Goal: Task Accomplishment & Management: Use online tool/utility

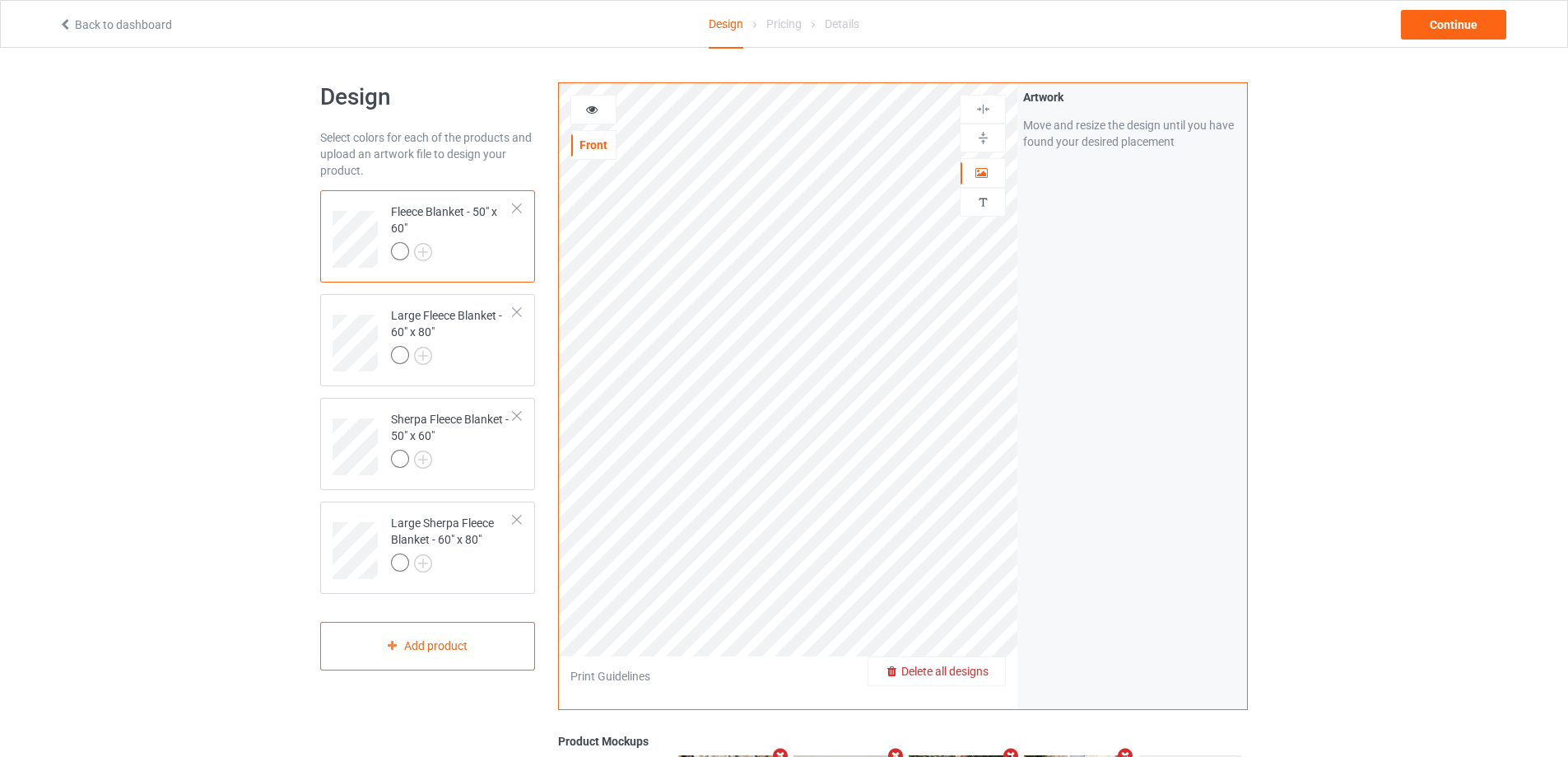
click at [982, 673] on span "Delete all designs" at bounding box center [945, 671] width 87 height 13
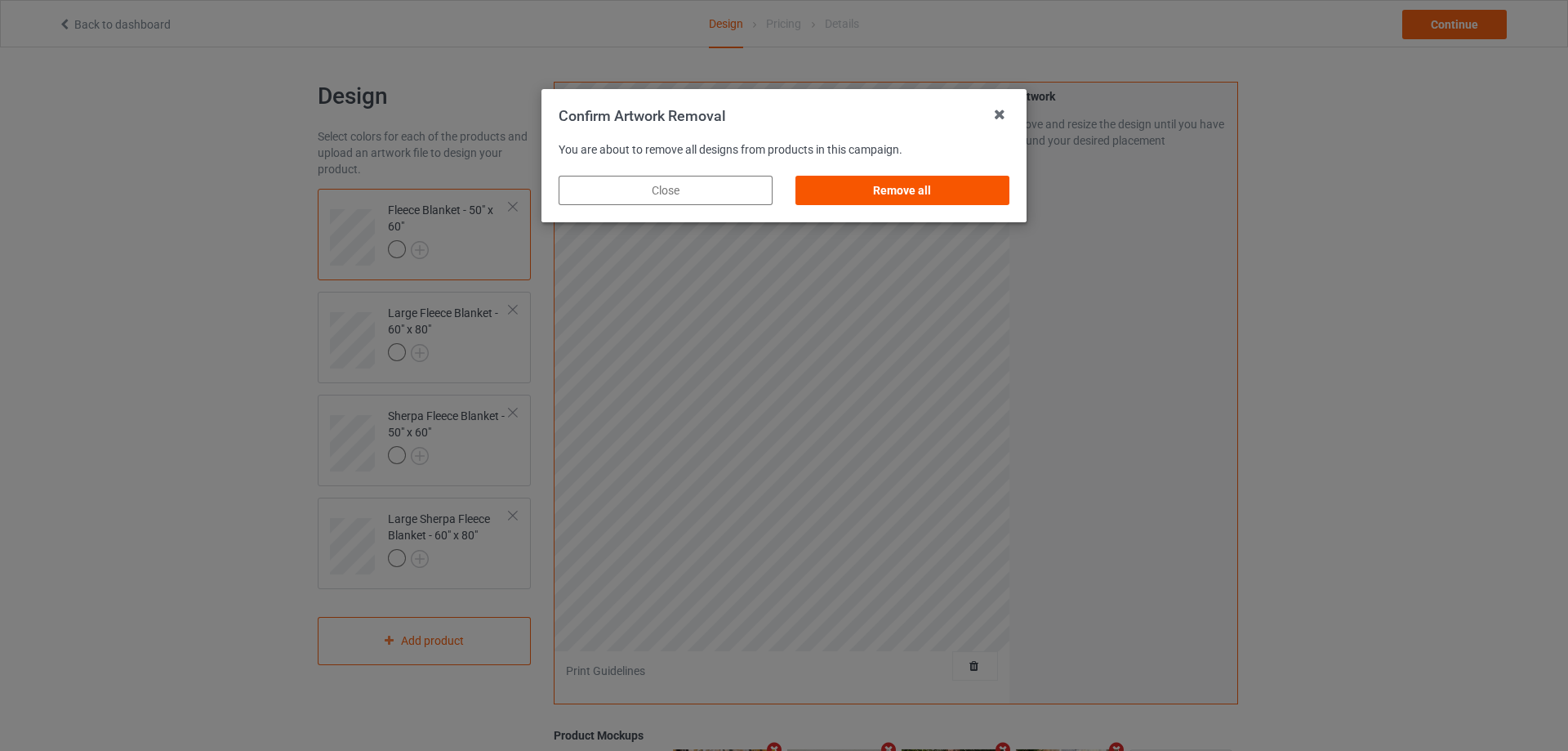
click at [957, 187] on div "Remove all" at bounding box center [902, 191] width 214 height 30
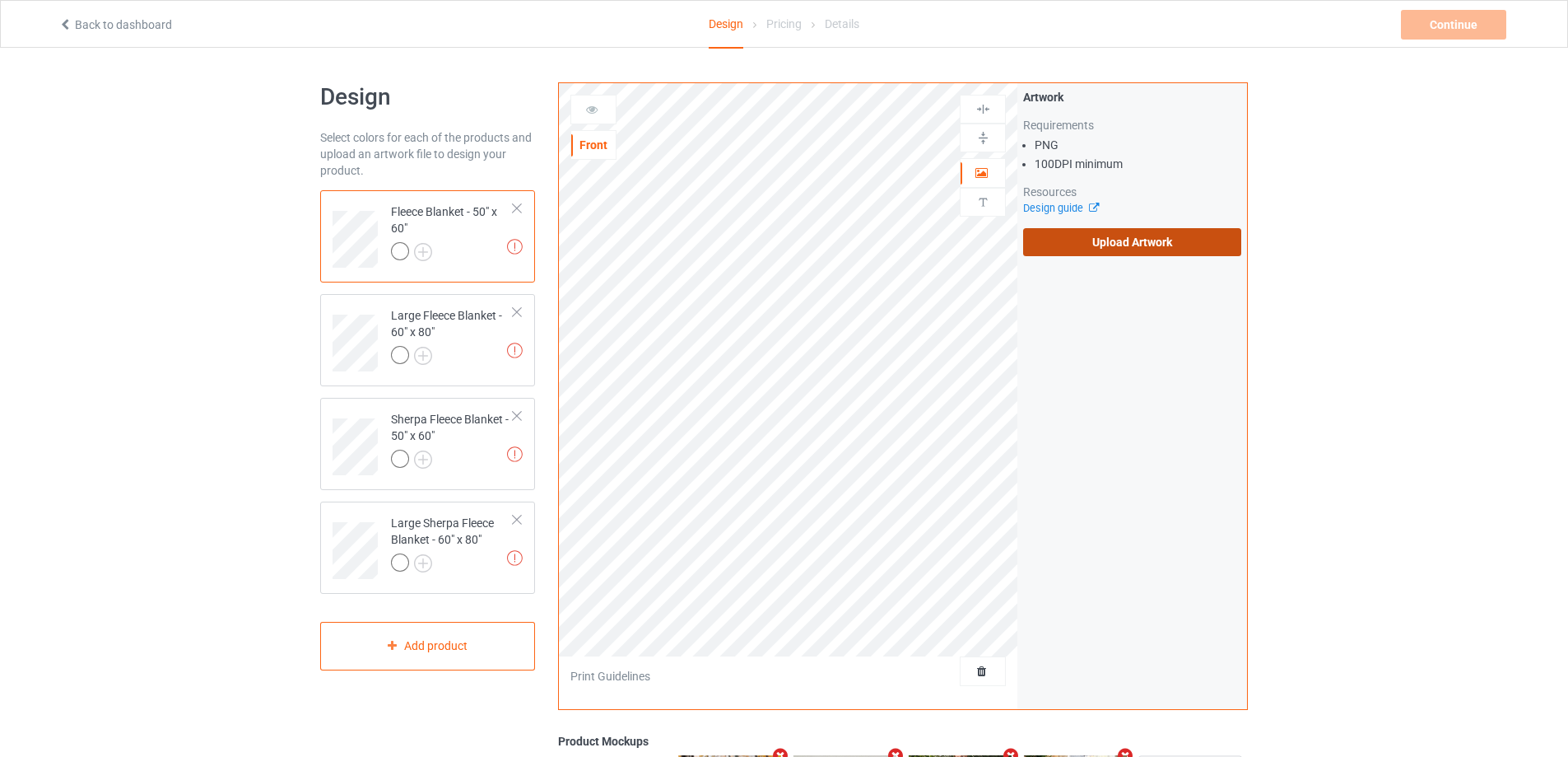
click at [1086, 243] on label "Upload Artwork" at bounding box center [1132, 242] width 218 height 28
click at [0, 0] on input "Upload Artwork" at bounding box center [0, 0] width 0 height 0
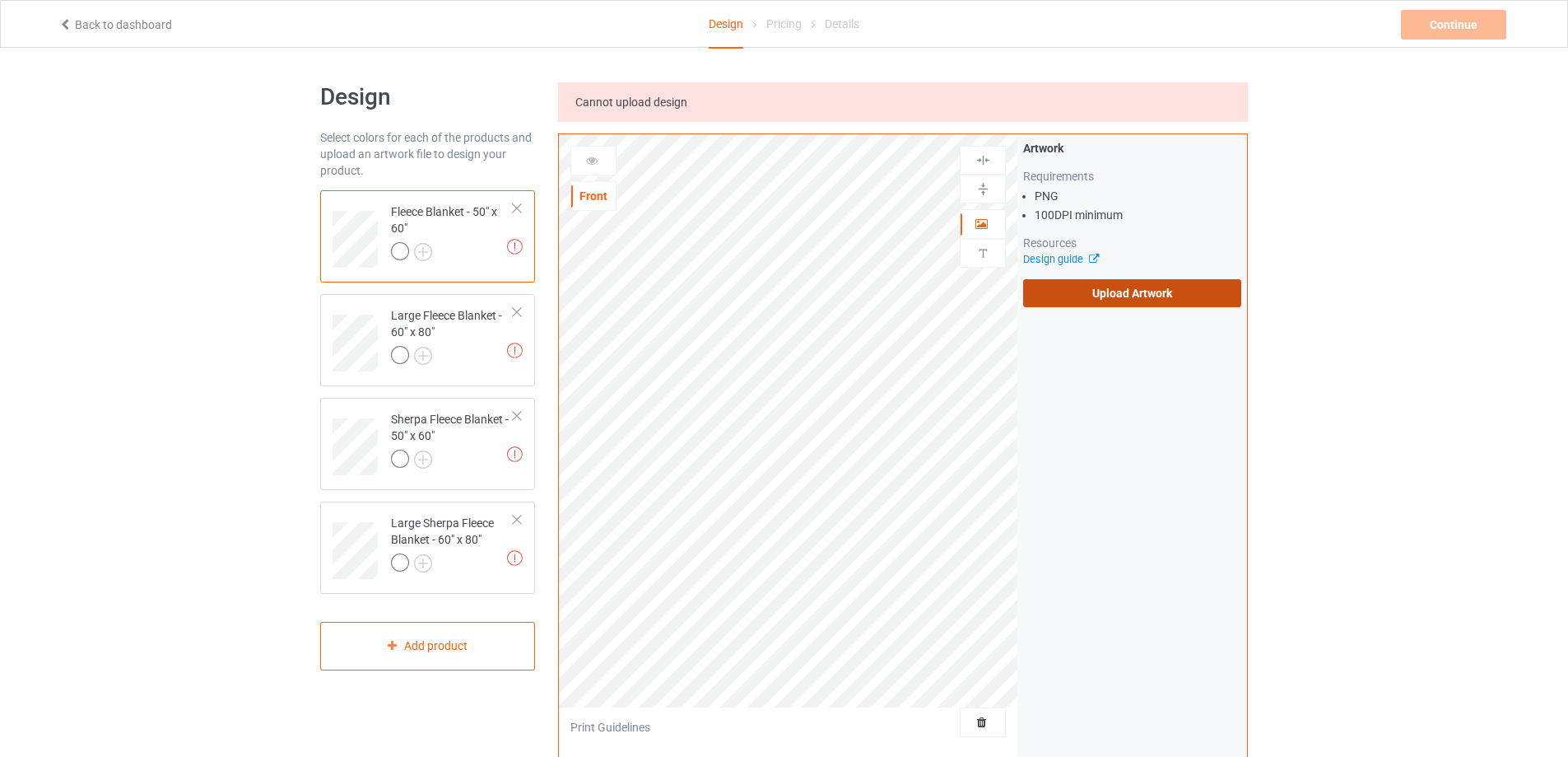
click at [1133, 304] on label "Upload Artwork" at bounding box center [1132, 294] width 218 height 28
click at [0, 0] on input "Upload Artwork" at bounding box center [0, 0] width 0 height 0
click at [1125, 303] on label "Upload Artwork" at bounding box center [1132, 294] width 218 height 28
click at [0, 0] on input "Upload Artwork" at bounding box center [0, 0] width 0 height 0
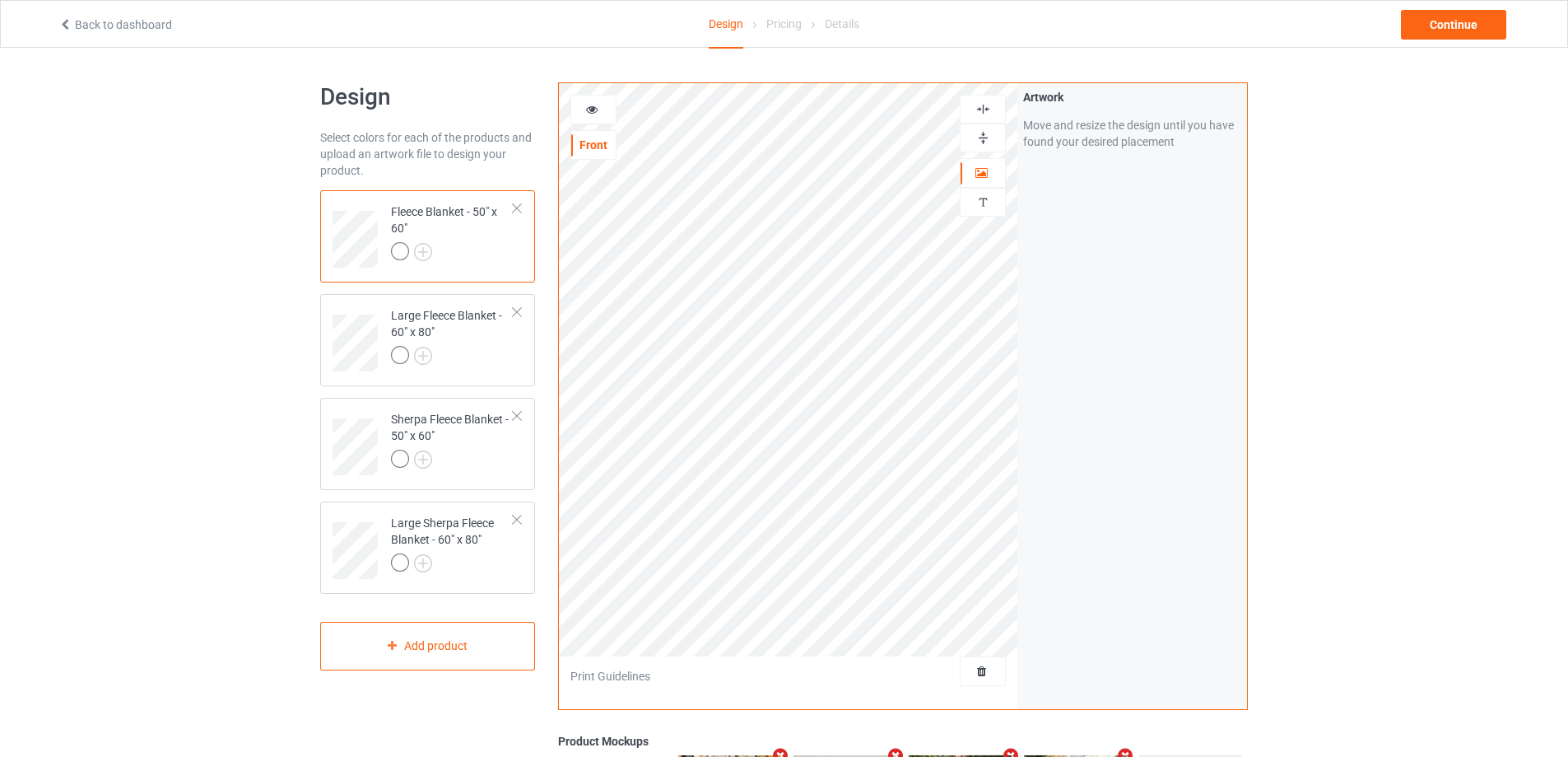
click at [979, 133] on img at bounding box center [983, 138] width 16 height 16
click at [985, 108] on img at bounding box center [983, 109] width 16 height 16
click at [985, 104] on img at bounding box center [983, 109] width 16 height 16
click at [480, 357] on div at bounding box center [452, 357] width 123 height 23
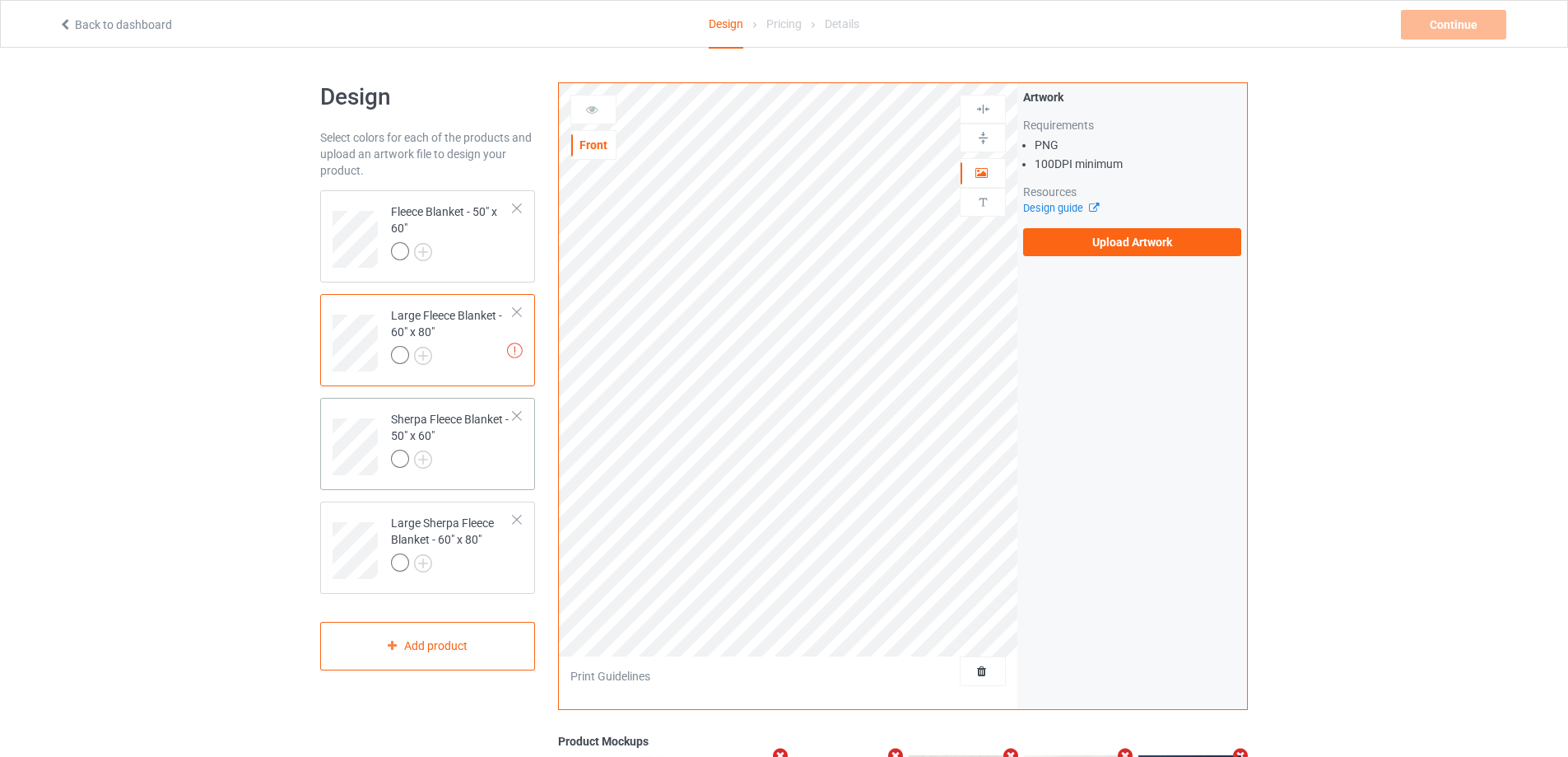
click at [433, 473] on td "Sherpa Fleece Blanket - 50" x 60"" at bounding box center [452, 441] width 141 height 73
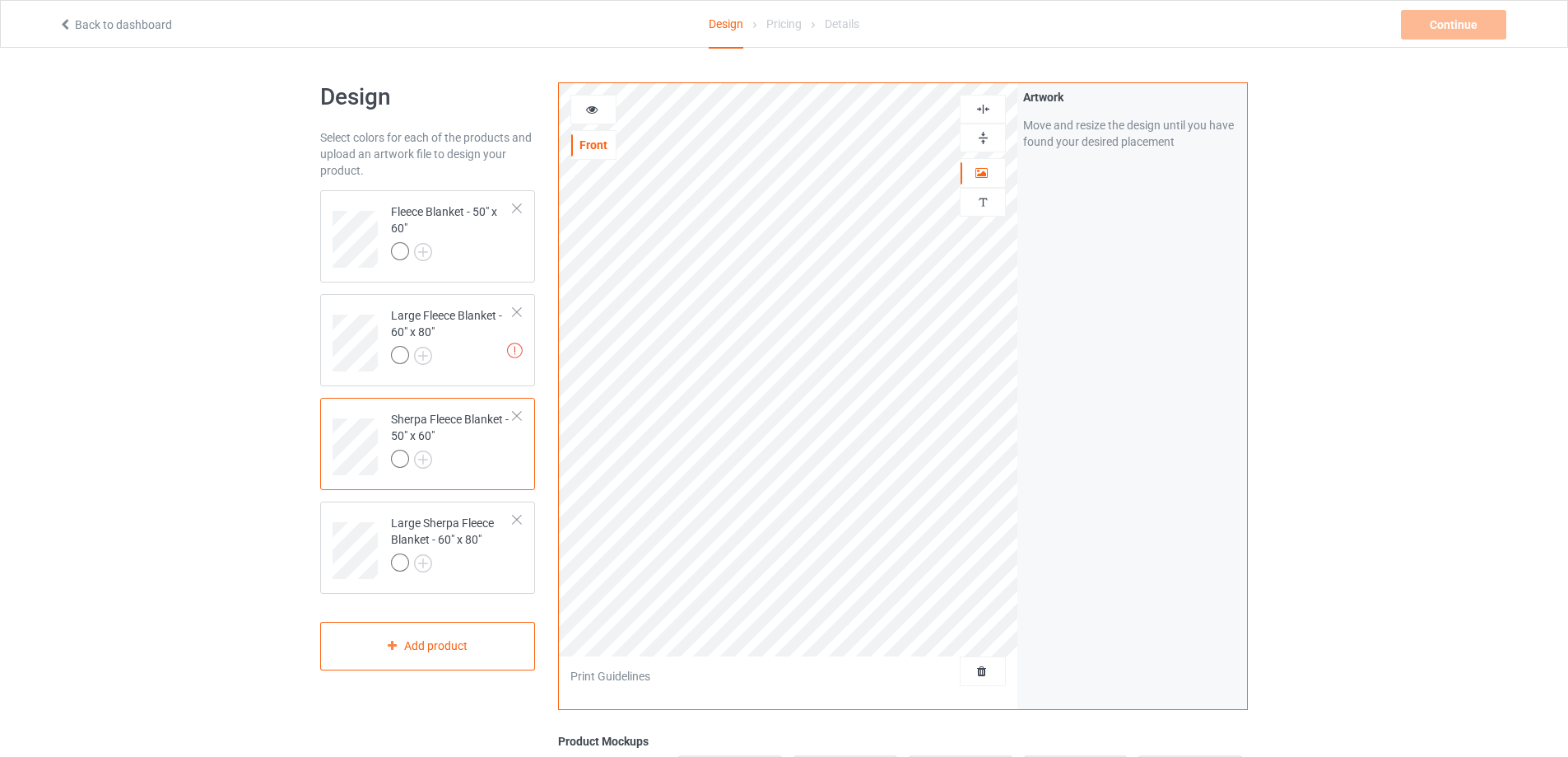
click at [990, 133] on img at bounding box center [983, 138] width 16 height 16
click at [981, 105] on img at bounding box center [983, 109] width 16 height 16
click at [473, 540] on div "Large Sherpa Fleece Blanket - 60" x 80"" at bounding box center [452, 543] width 123 height 56
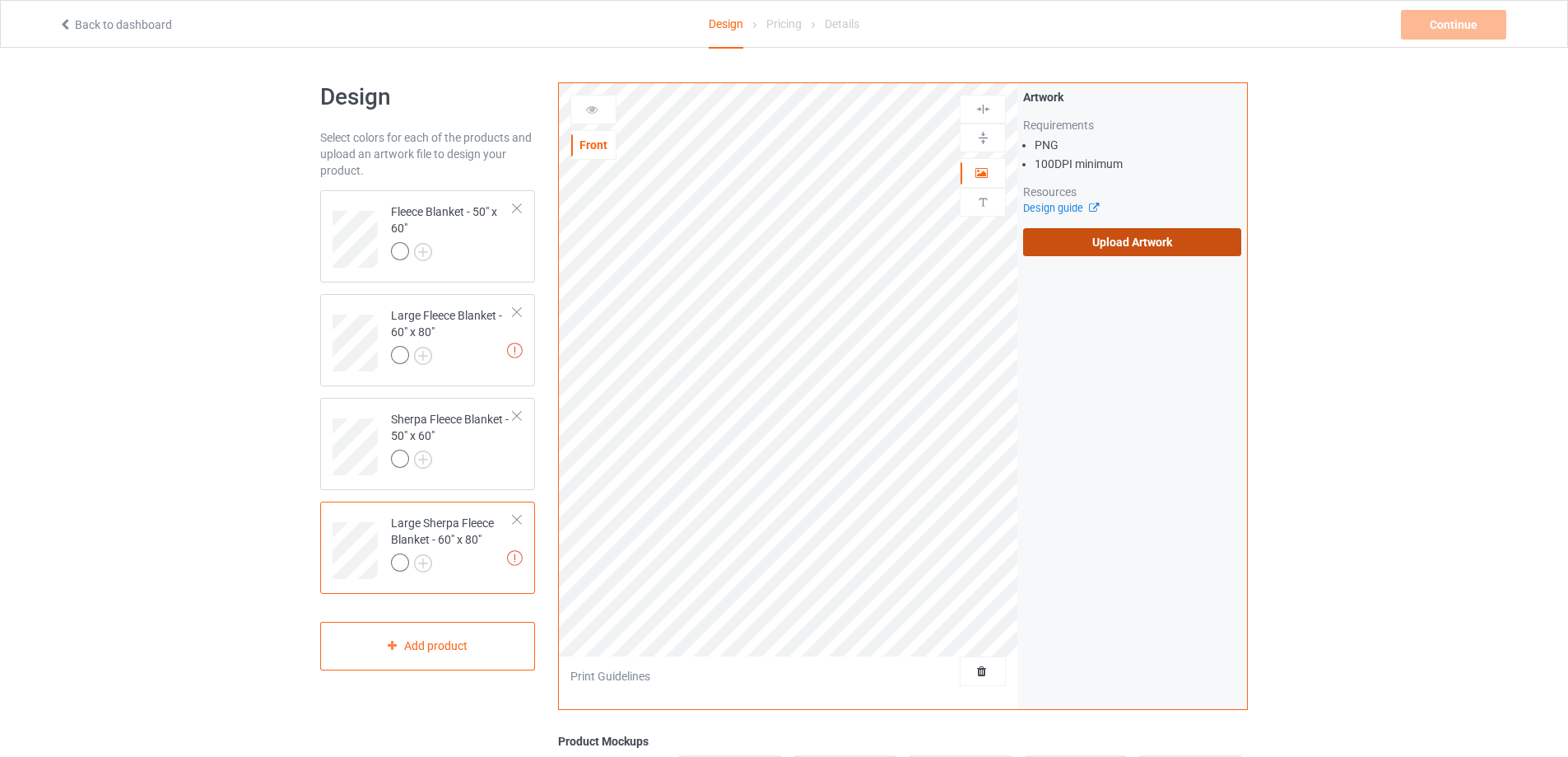
click at [1043, 241] on label "Upload Artwork" at bounding box center [1132, 242] width 218 height 28
click at [0, 0] on input "Upload Artwork" at bounding box center [0, 0] width 0 height 0
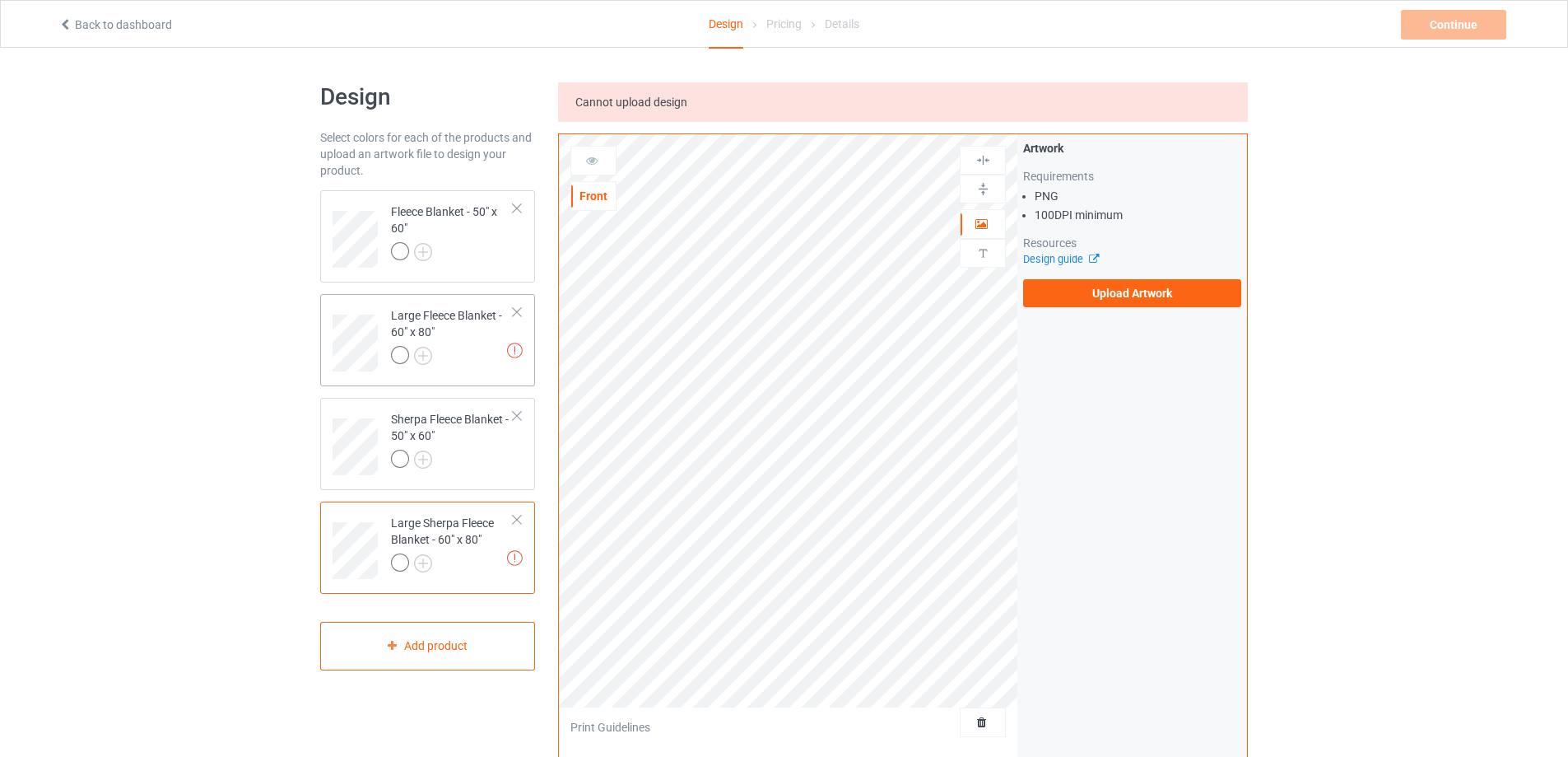
click at [482, 340] on div "Large Fleece Blanket - 60" x 80"" at bounding box center [452, 335] width 123 height 56
click at [1130, 298] on label "Upload Artwork" at bounding box center [1132, 294] width 218 height 28
click at [0, 0] on input "Upload Artwork" at bounding box center [0, 0] width 0 height 0
click at [1124, 302] on label "Upload Artwork" at bounding box center [1132, 294] width 218 height 28
click at [0, 0] on input "Upload Artwork" at bounding box center [0, 0] width 0 height 0
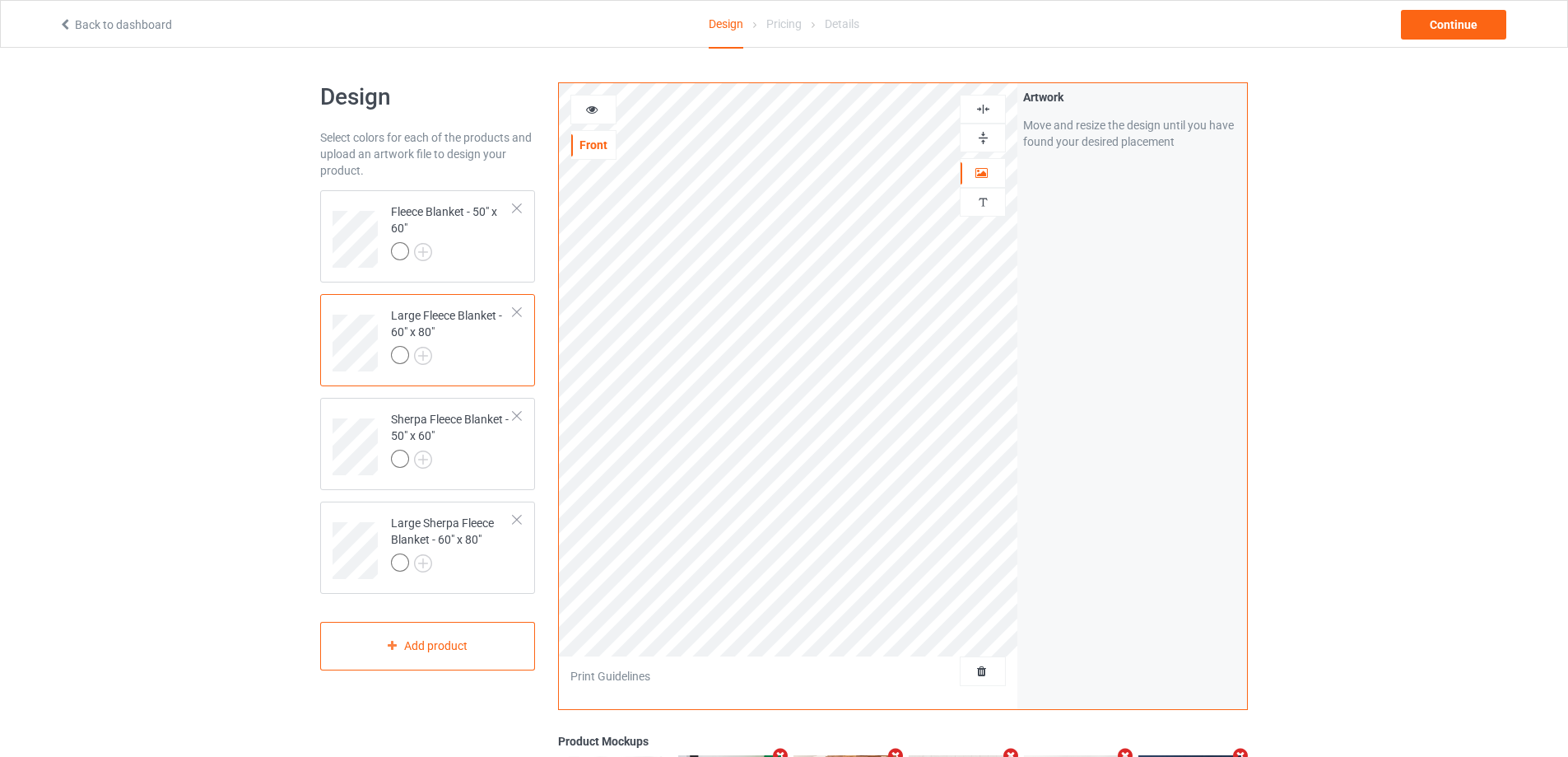
click at [988, 138] on img at bounding box center [983, 138] width 16 height 16
click at [988, 113] on img at bounding box center [983, 109] width 16 height 16
click at [462, 529] on div "Large Sherpa Fleece Blanket - 60" x 80"" at bounding box center [452, 543] width 123 height 56
click at [976, 134] on img at bounding box center [983, 138] width 16 height 16
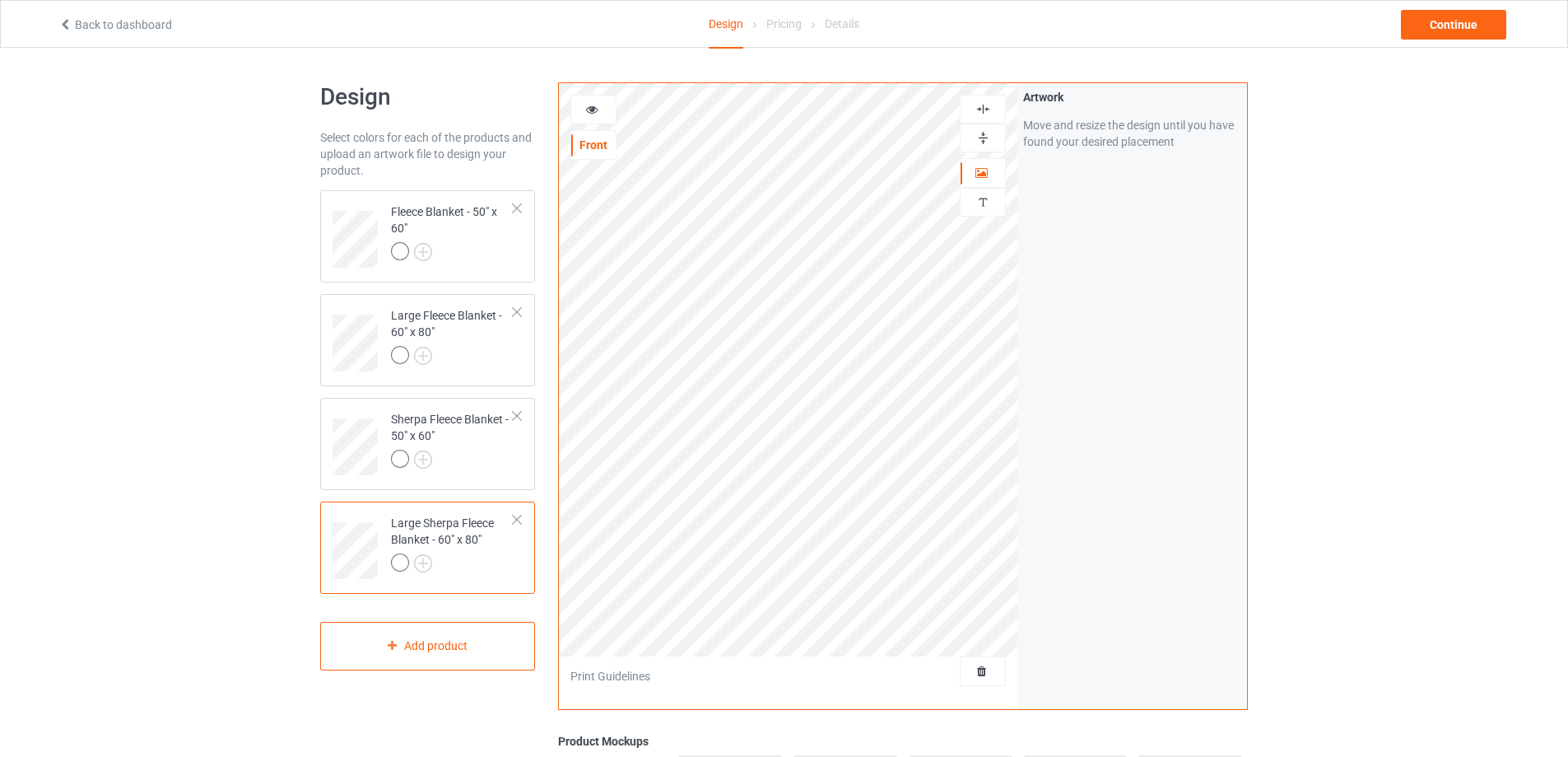
click at [980, 109] on img at bounding box center [983, 109] width 16 height 16
click at [495, 363] on div at bounding box center [452, 357] width 123 height 23
drag, startPoint x: 980, startPoint y: 138, endPoint x: 985, endPoint y: 114, distance: 24.5
click at [981, 138] on img at bounding box center [983, 138] width 16 height 16
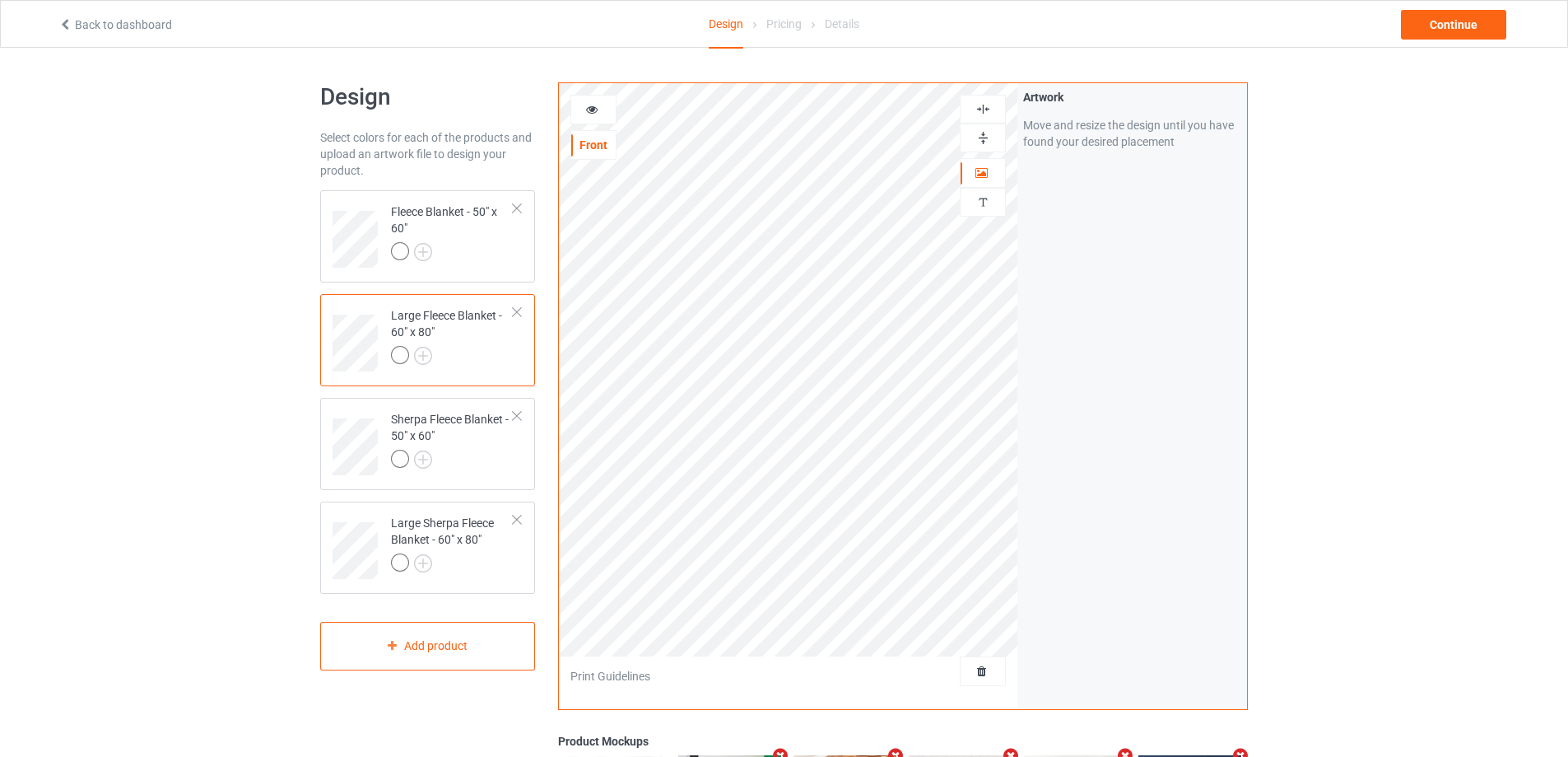
click at [986, 112] on img at bounding box center [983, 109] width 16 height 16
click at [1433, 31] on div "Continue" at bounding box center [1453, 25] width 105 height 30
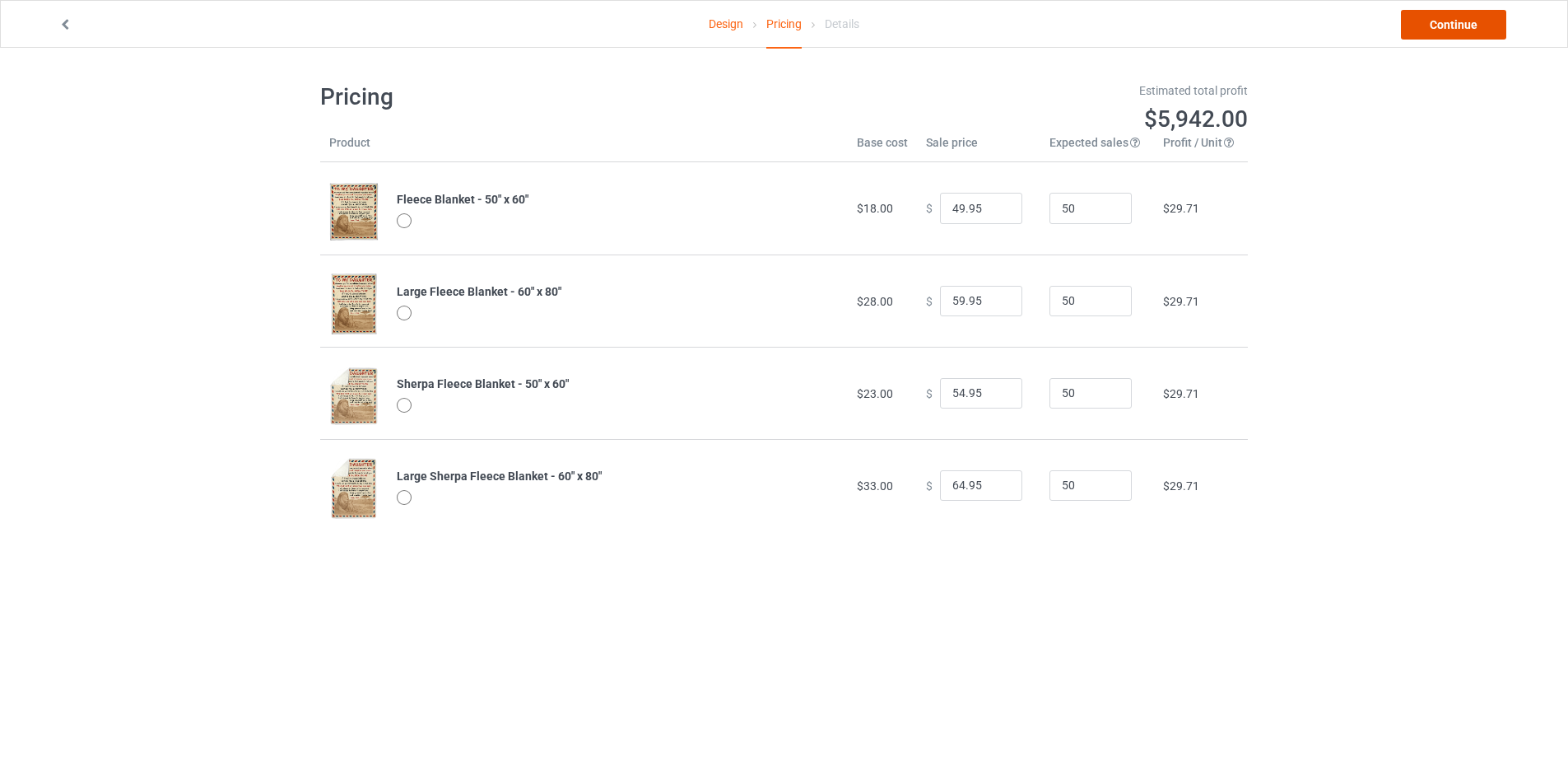
click at [1475, 24] on link "Continue" at bounding box center [1453, 25] width 105 height 30
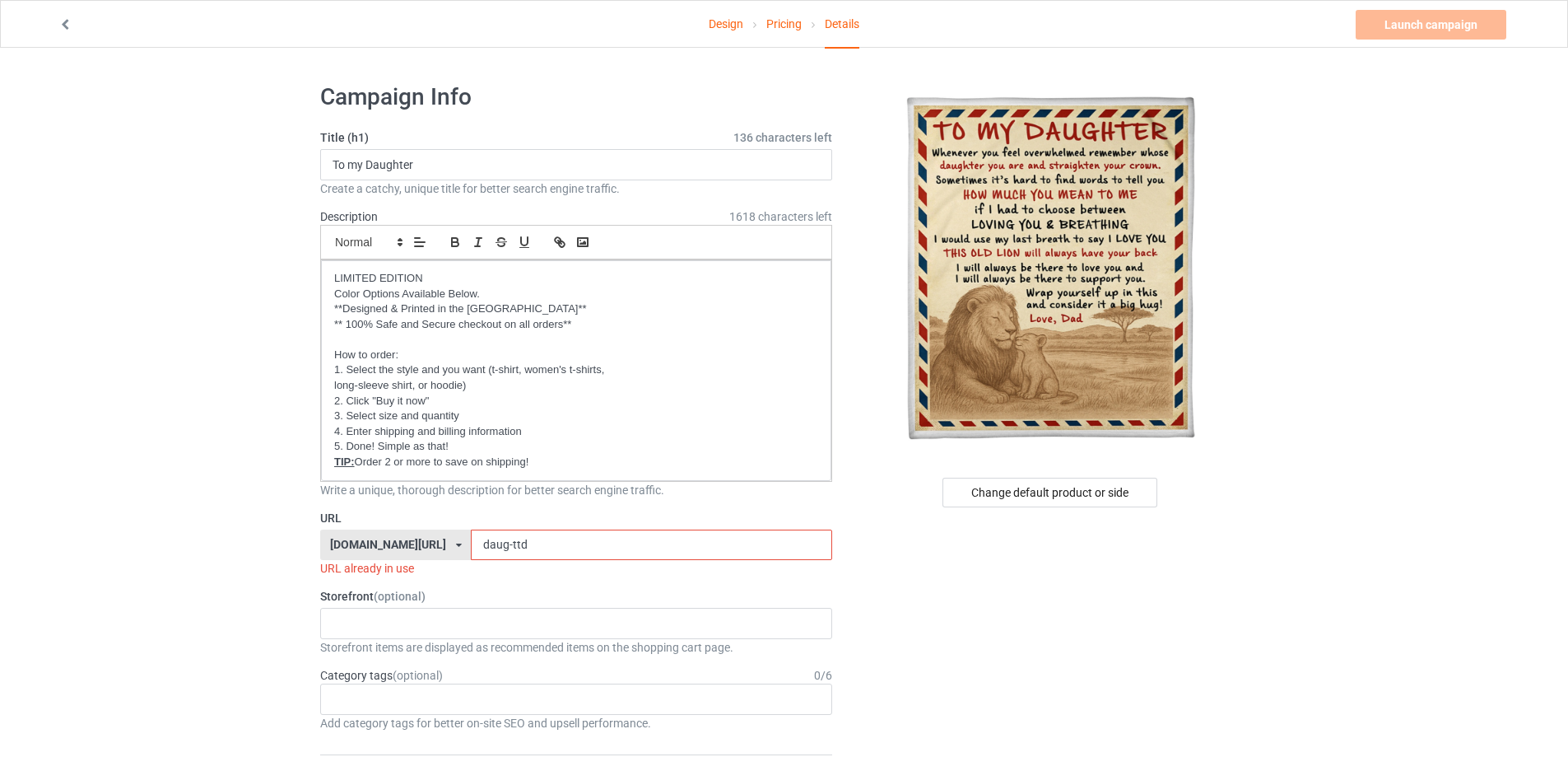
click at [531, 531] on input "daug-ttd" at bounding box center [651, 546] width 361 height 32
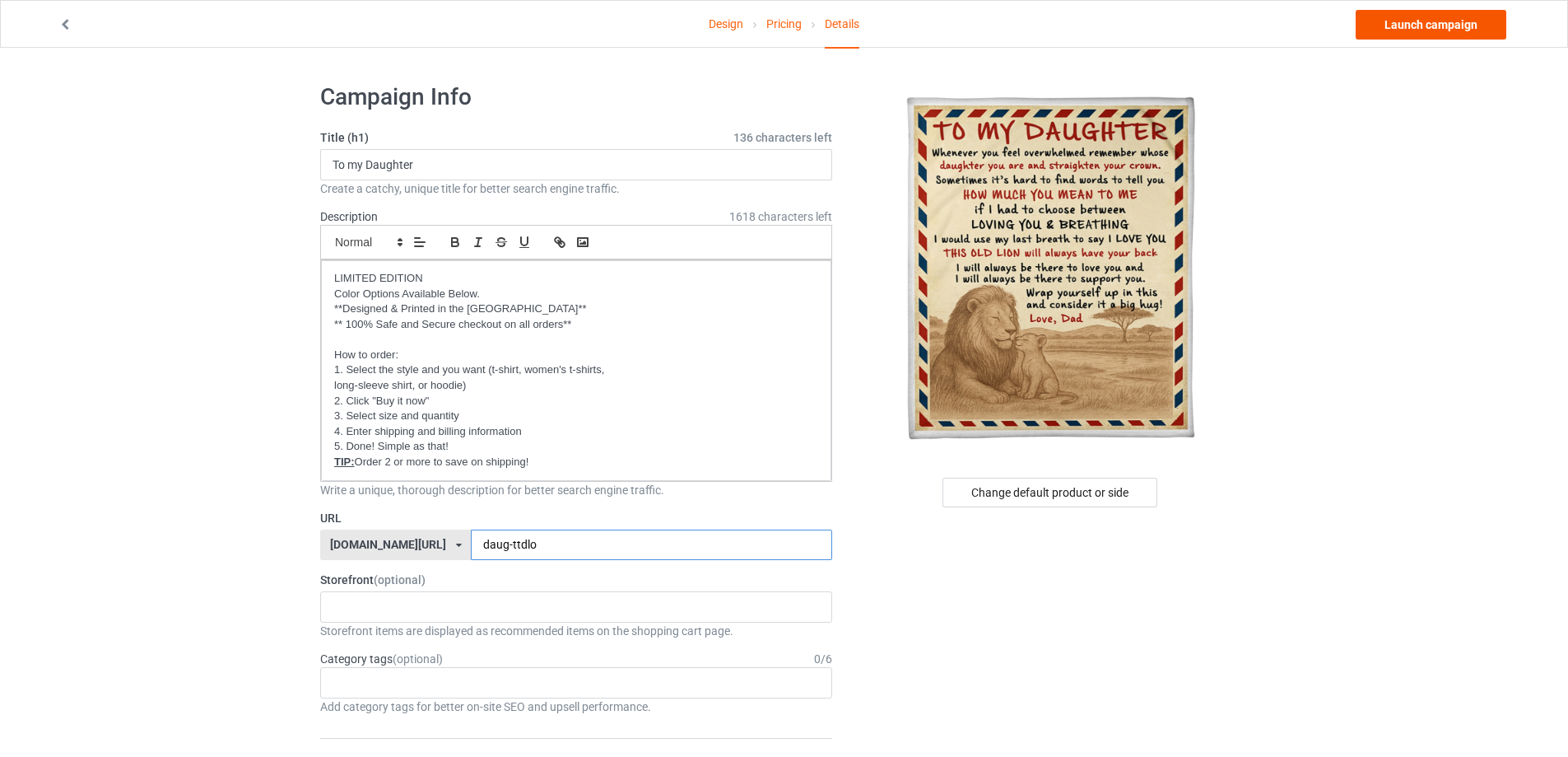
type input "daug-ttdlo"
click at [1422, 33] on link "Launch campaign" at bounding box center [1431, 25] width 151 height 30
